Goal: Transaction & Acquisition: Purchase product/service

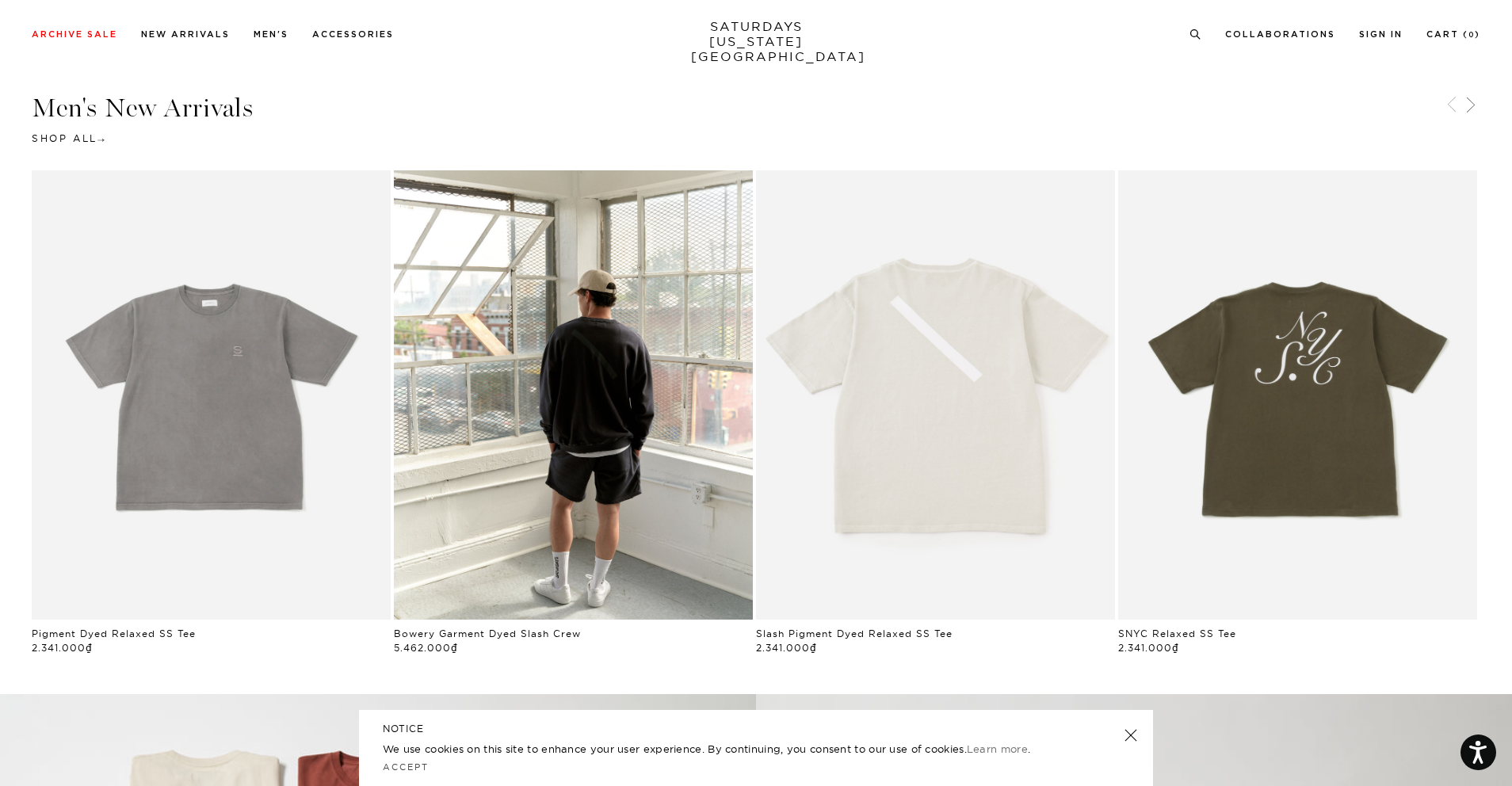
scroll to position [957, 0]
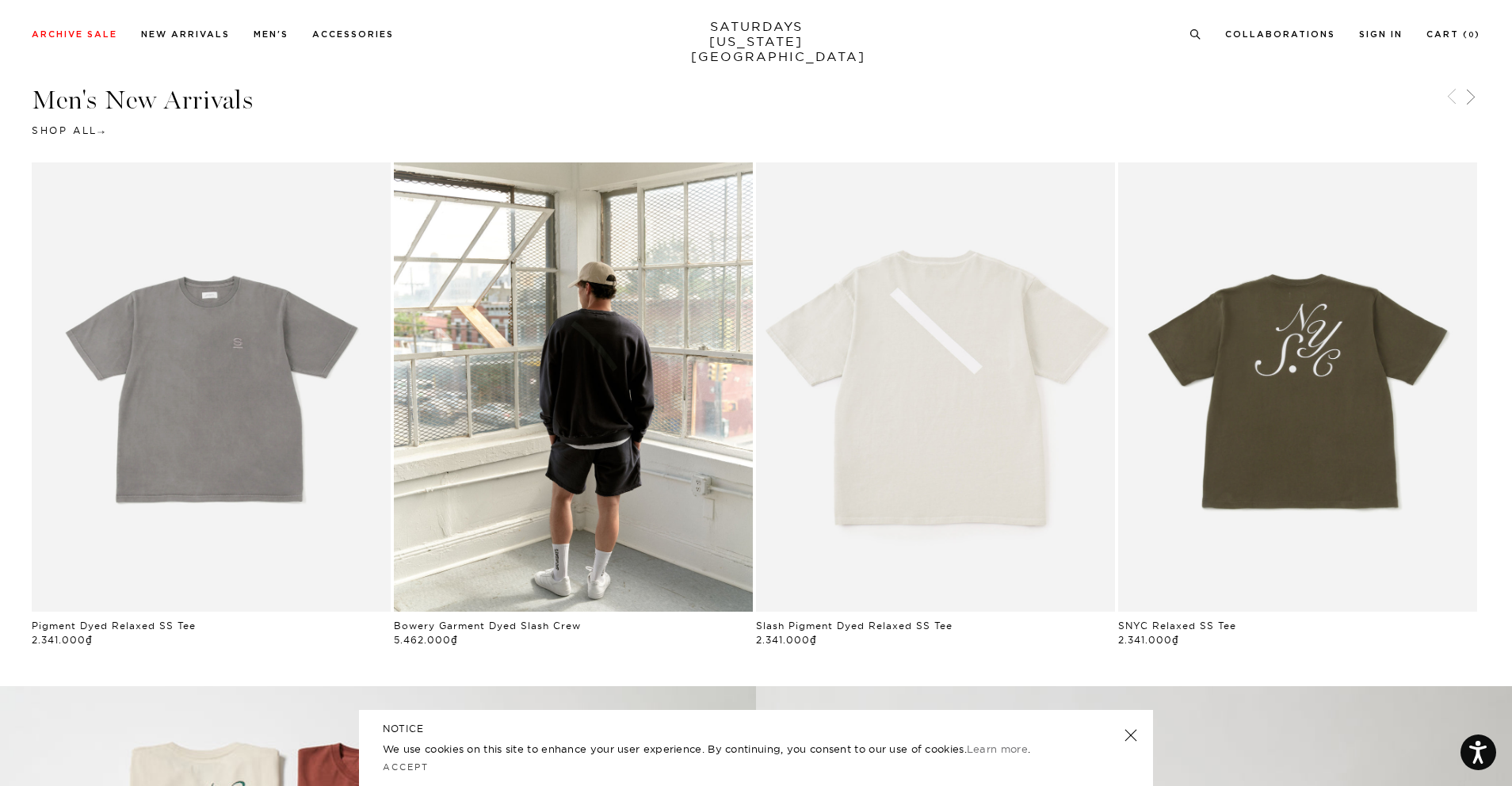
click at [1128, 737] on link at bounding box center [1131, 735] width 22 height 22
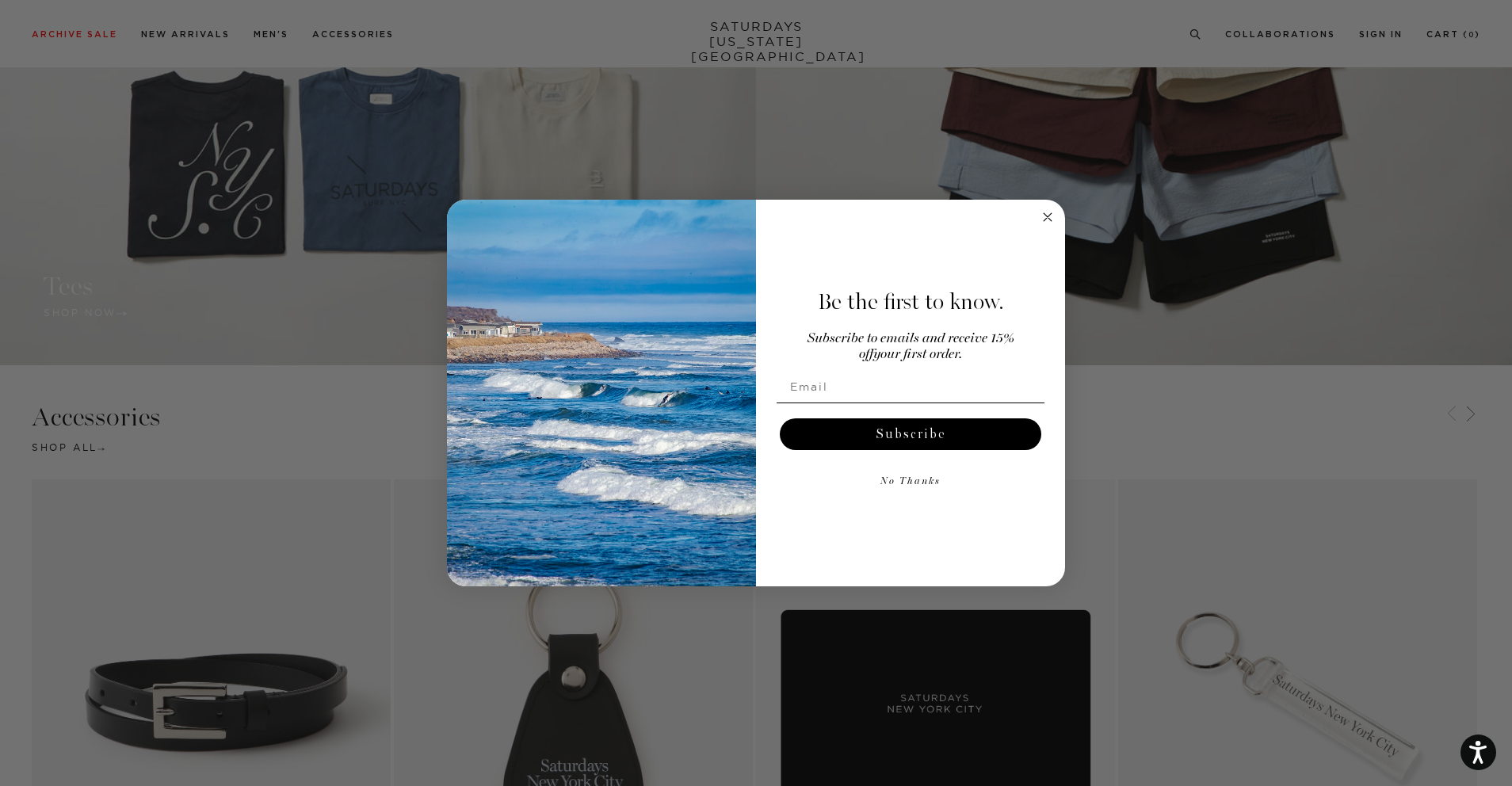
scroll to position [2323, 0]
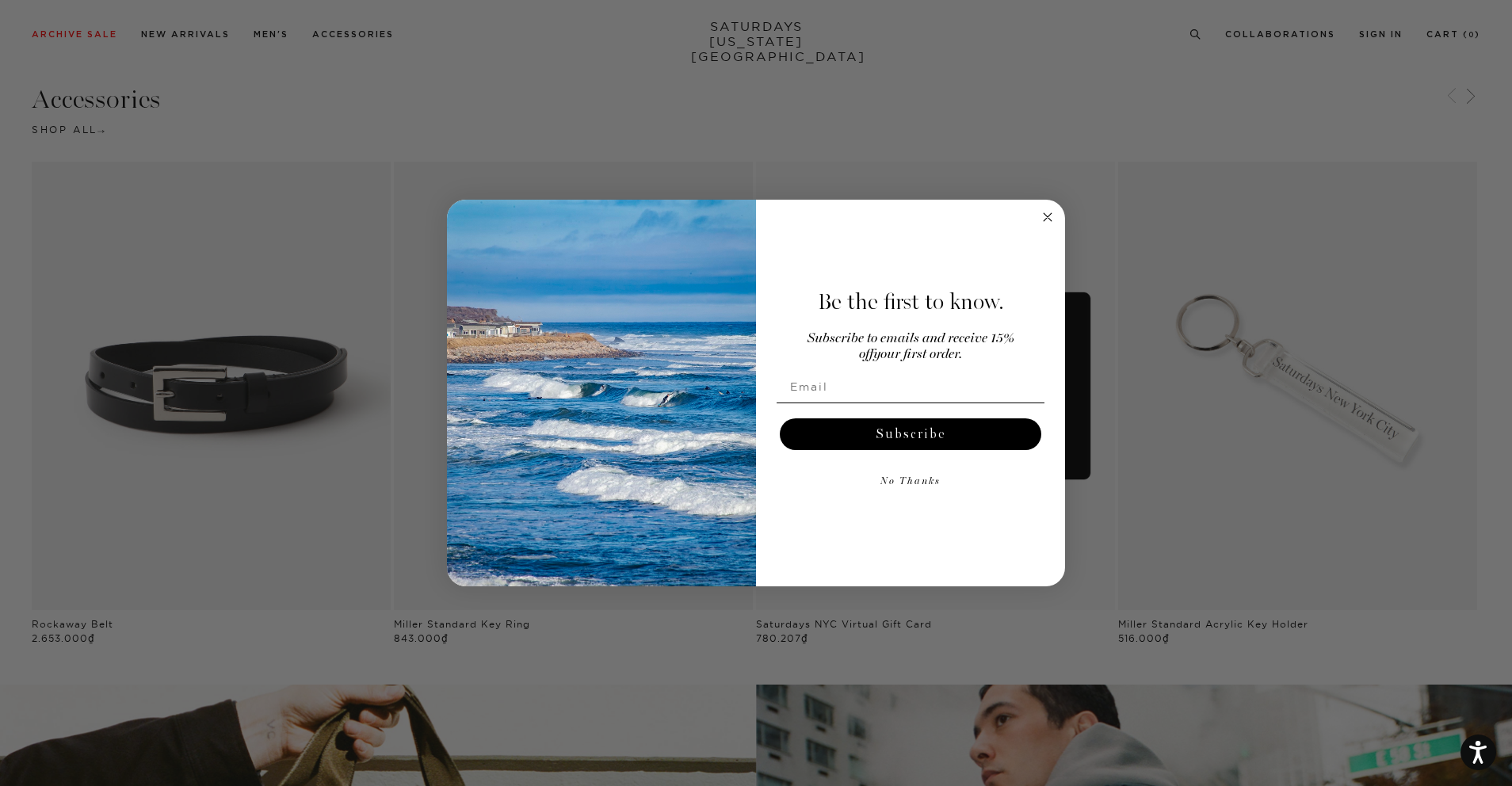
click at [1050, 218] on circle "Close dialog" at bounding box center [1048, 217] width 18 height 18
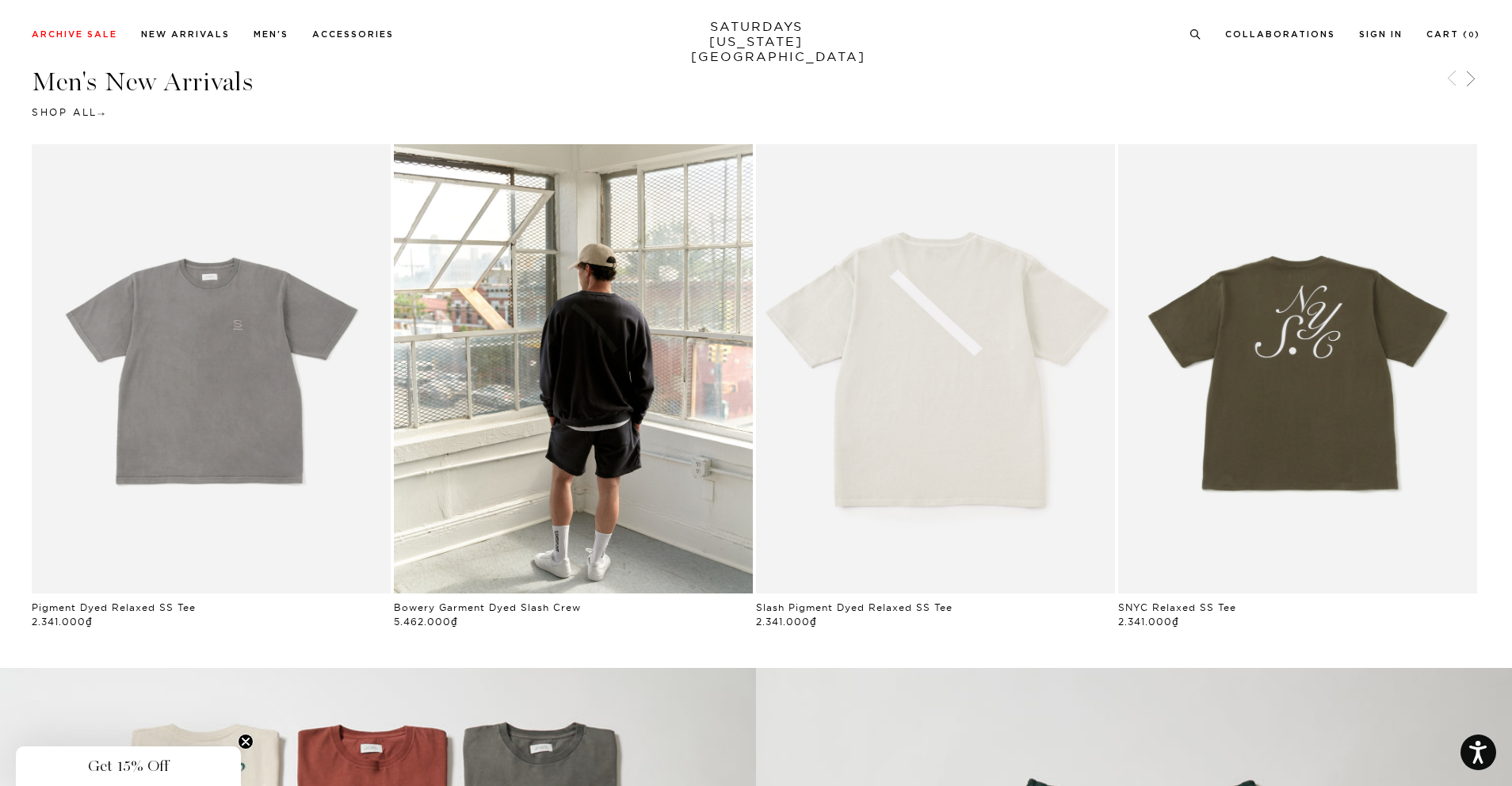
scroll to position [970, 0]
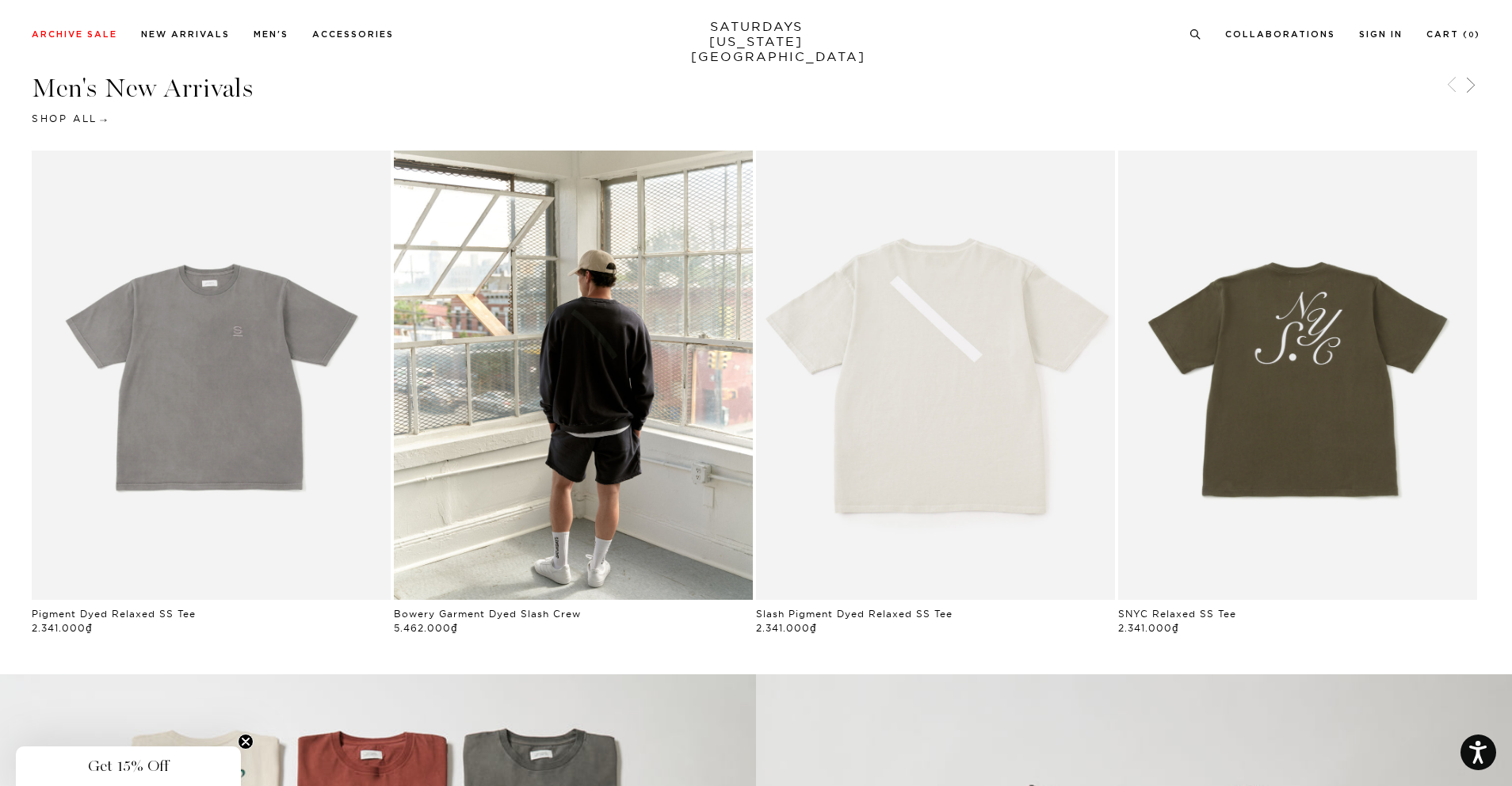
click at [95, 118] on link "Shop All" at bounding box center [68, 119] width 73 height 12
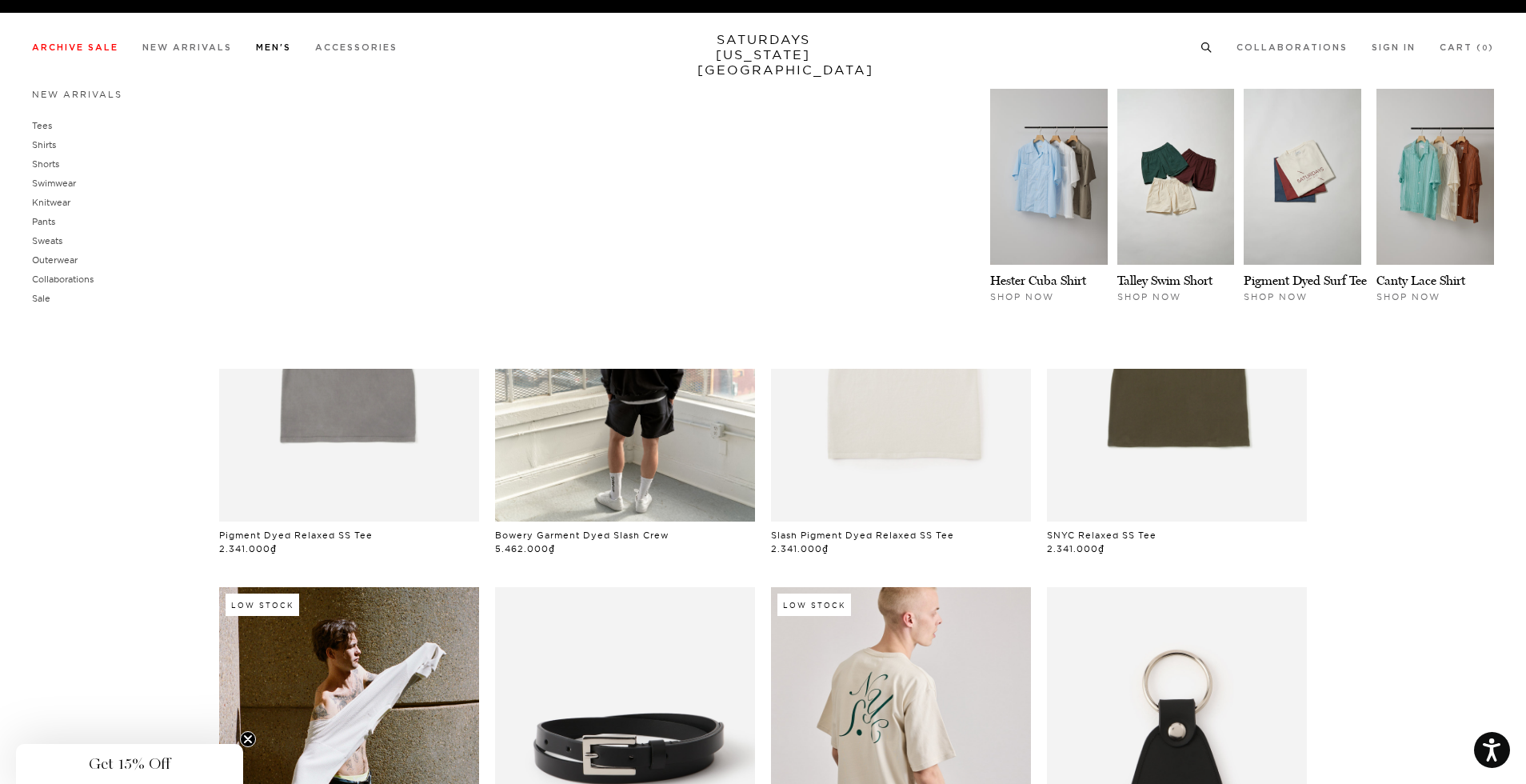
click at [272, 45] on link "Men's" at bounding box center [273, 47] width 35 height 9
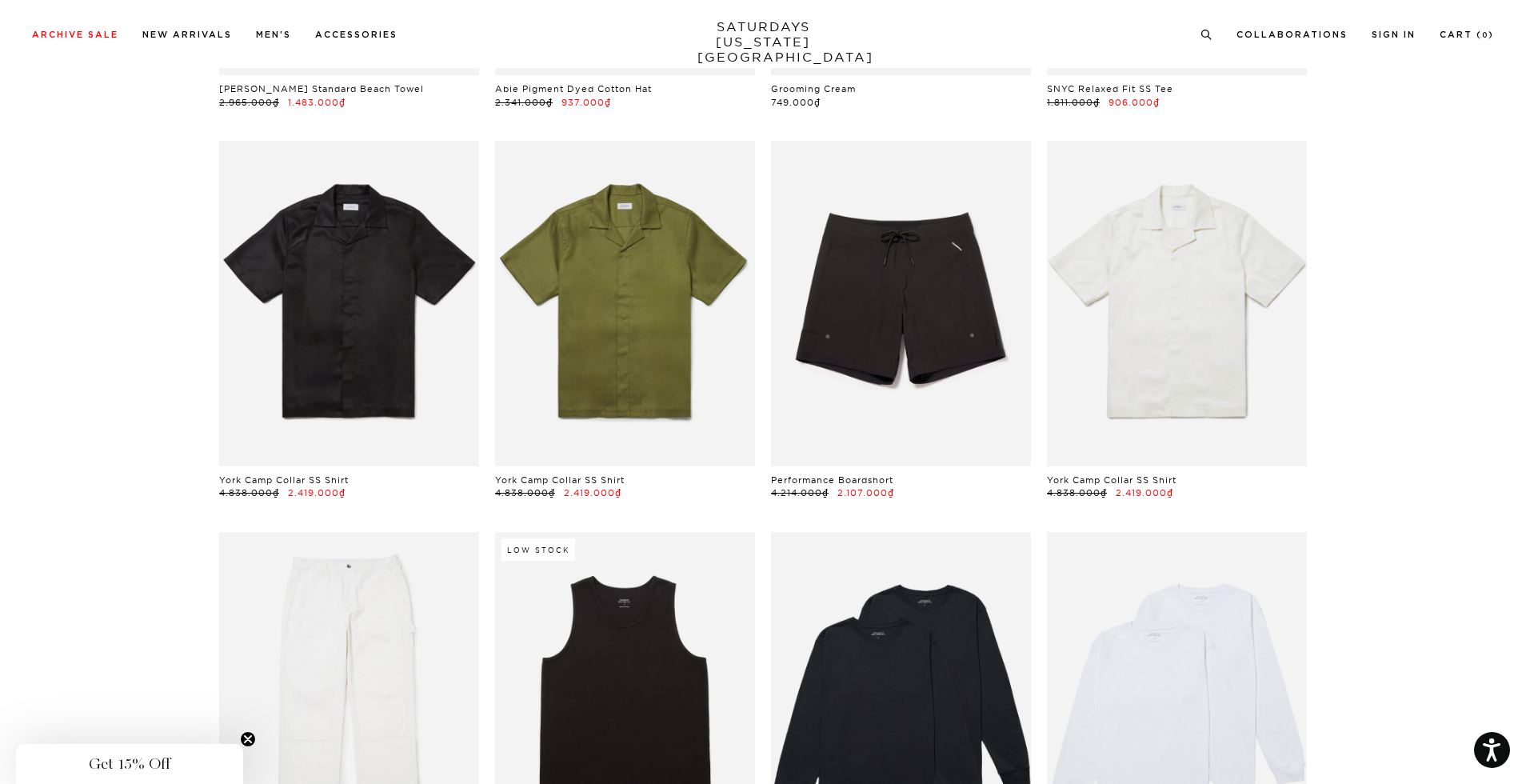
scroll to position [11346, 0]
